Goal: Information Seeking & Learning: Learn about a topic

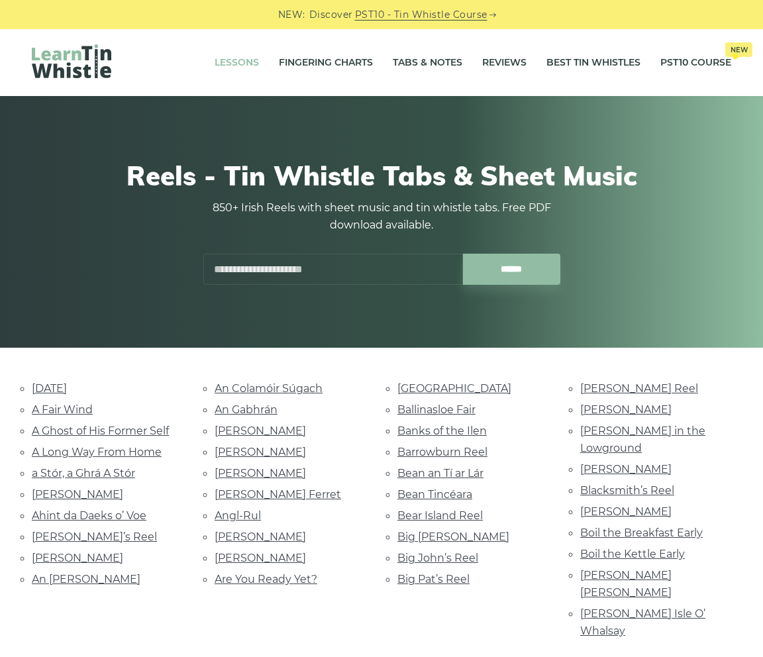
click at [225, 58] on link "Lessons" at bounding box center [237, 62] width 44 height 33
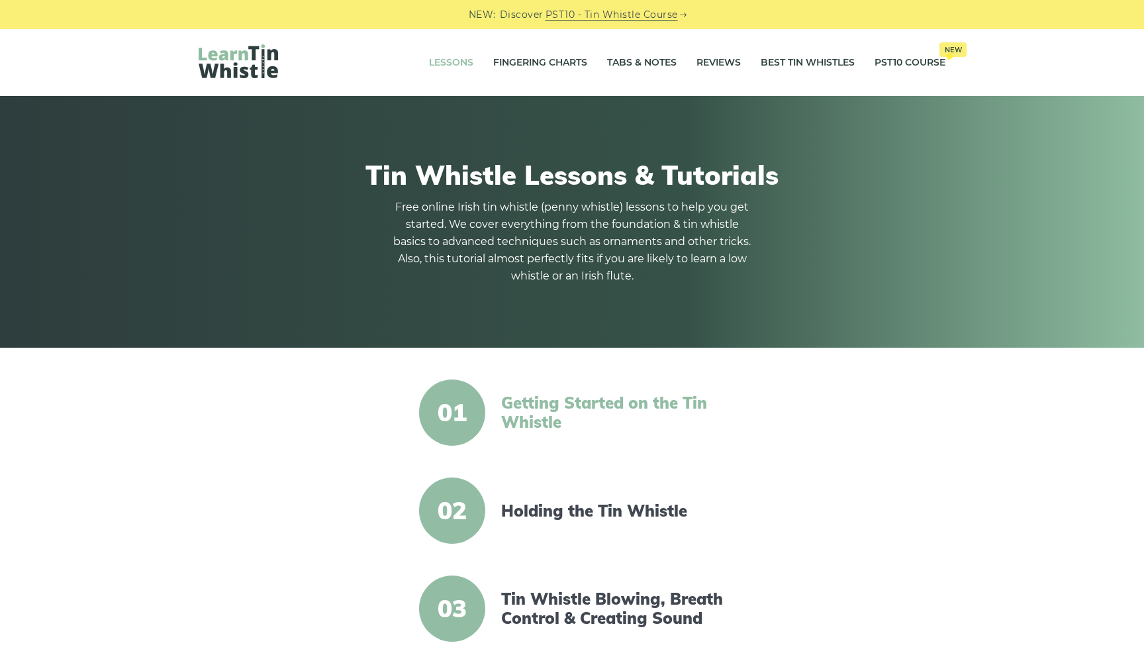
click at [597, 405] on link "Getting Started on the Tin Whistle" at bounding box center [615, 412] width 228 height 38
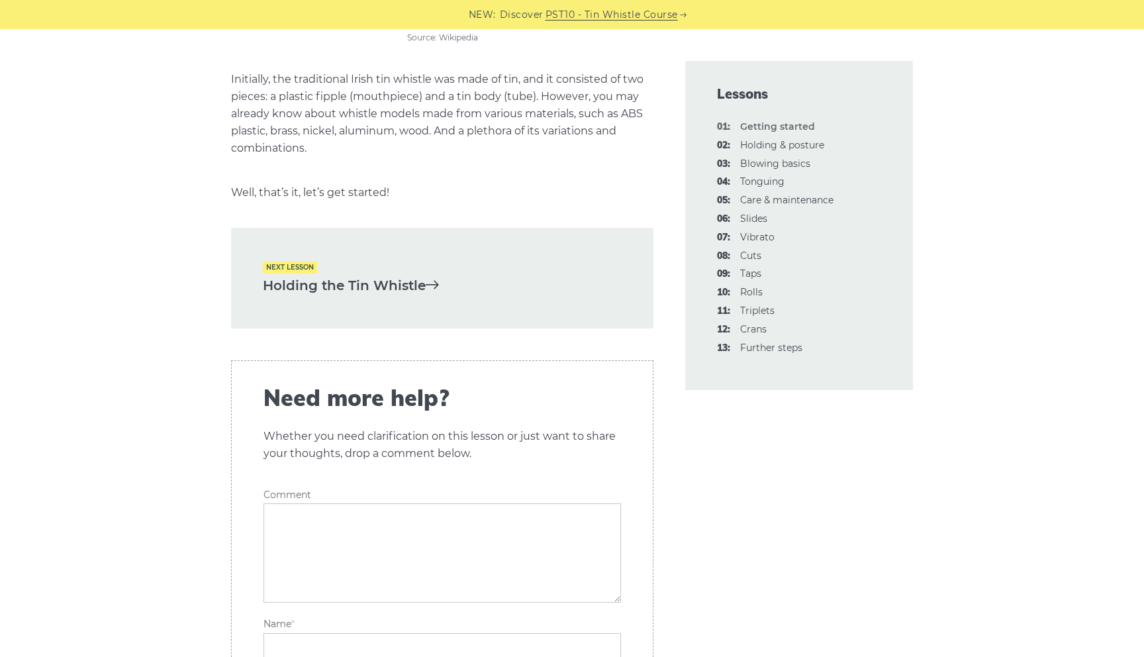
scroll to position [2767, 0]
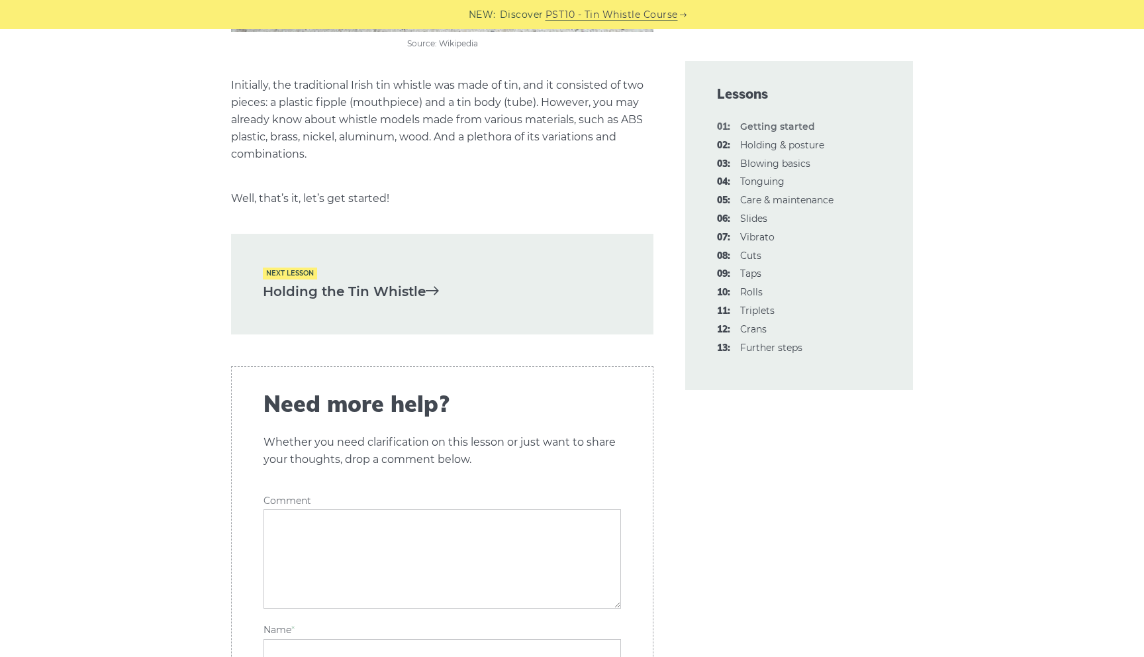
click at [309, 291] on link "Holding the Tin Whistle" at bounding box center [442, 292] width 359 height 22
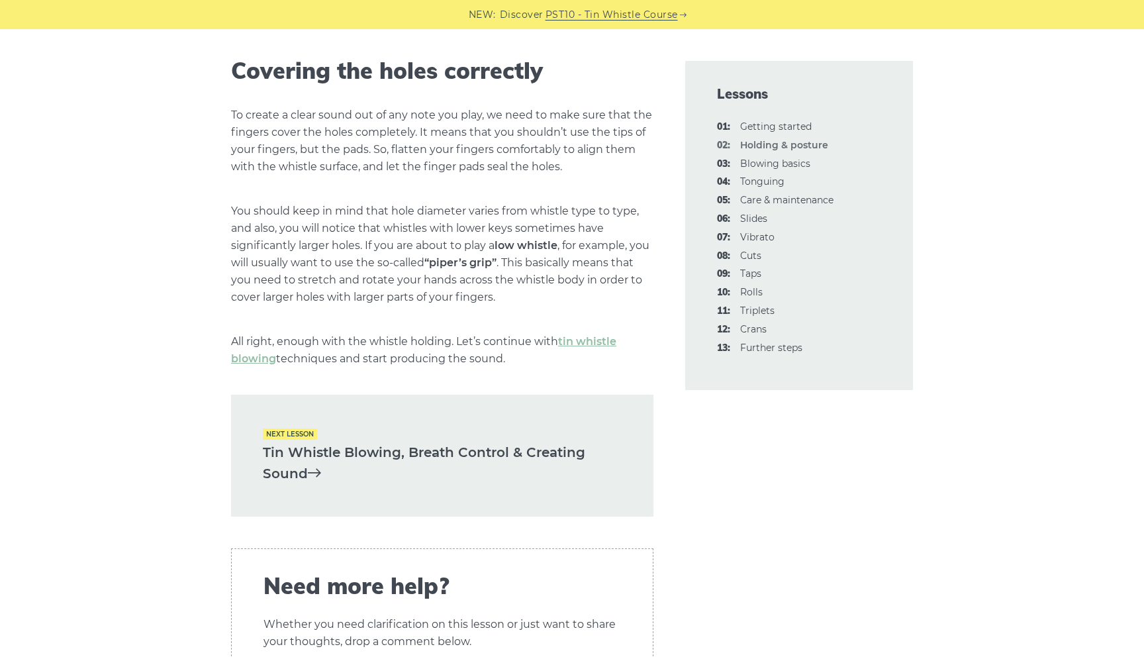
scroll to position [1767, 0]
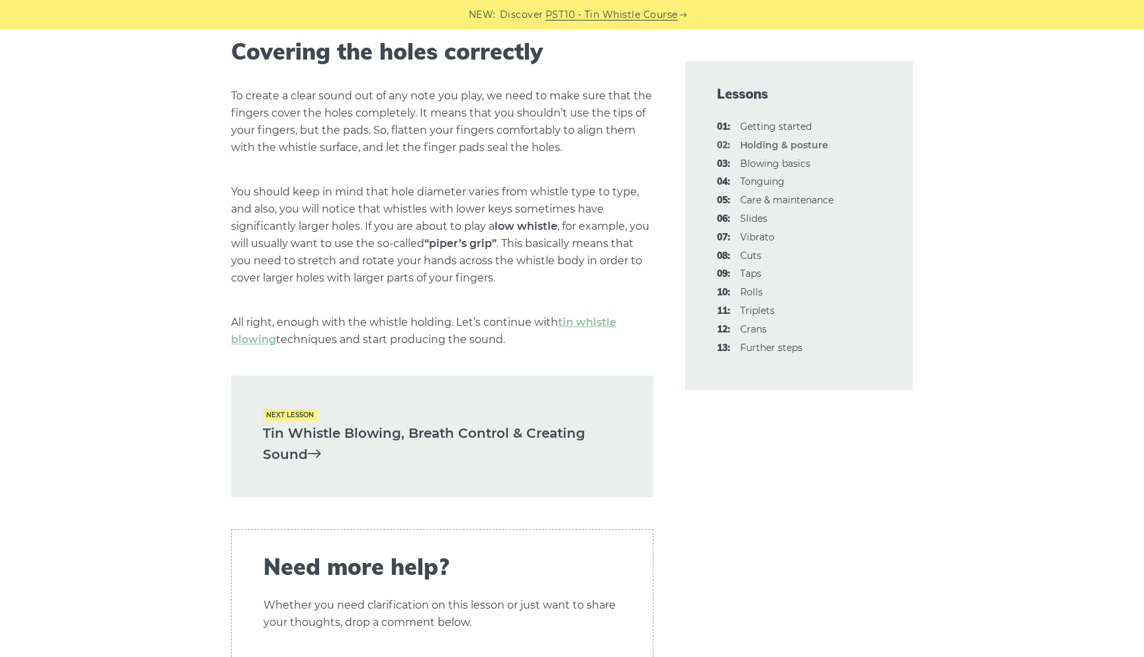
click at [407, 444] on link "Tin Whistle Blowing, Breath Control & Creating Sound" at bounding box center [442, 444] width 359 height 43
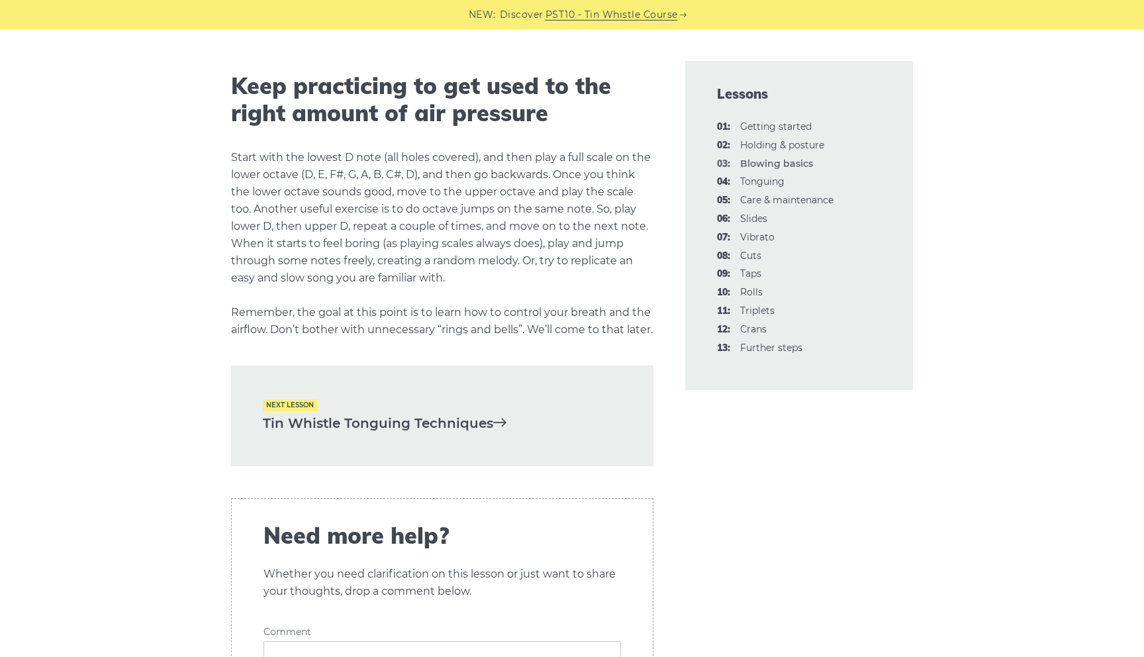
scroll to position [2637, 0]
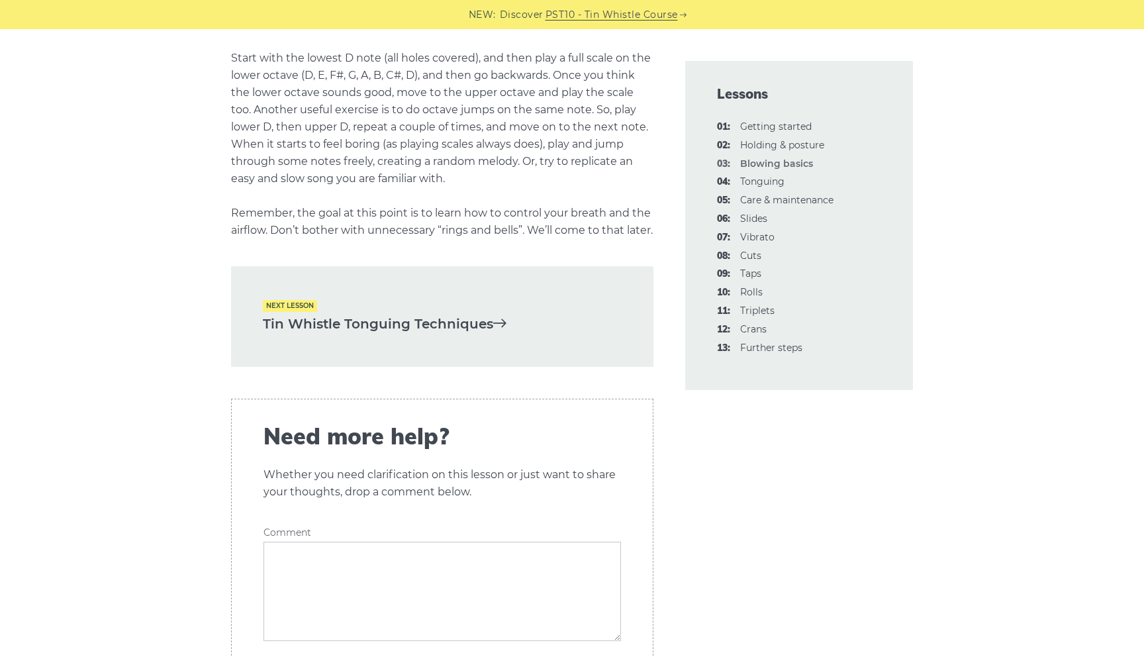
click at [372, 335] on link "Tin Whistle Tonguing Techniques" at bounding box center [442, 324] width 359 height 22
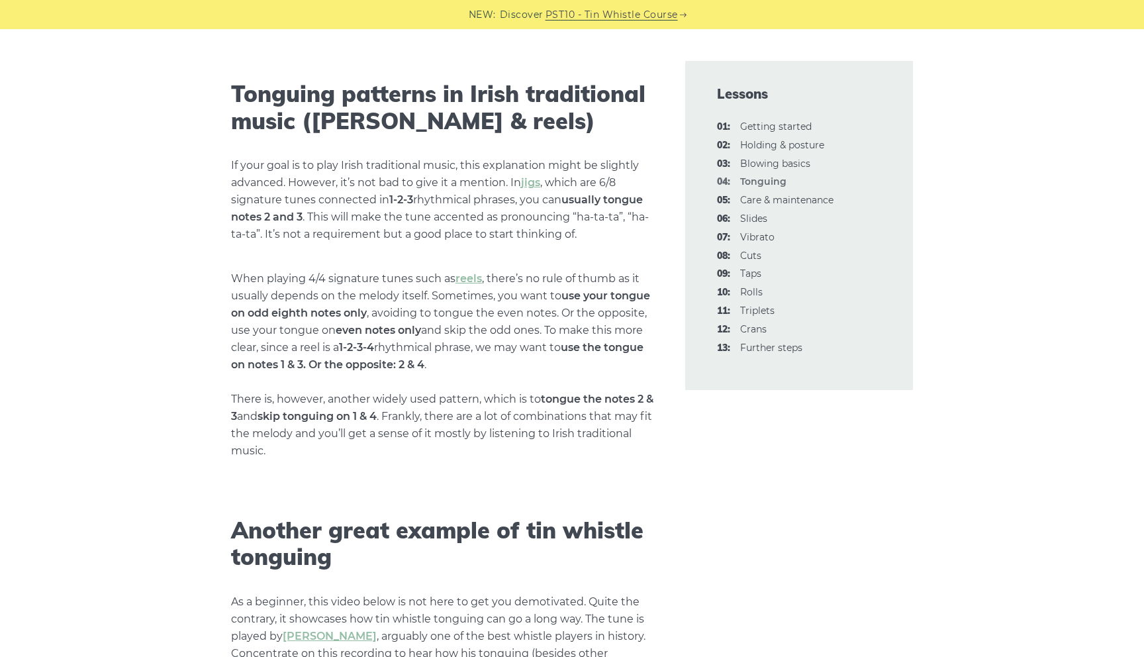
scroll to position [3421, 0]
